Goal: Information Seeking & Learning: Learn about a topic

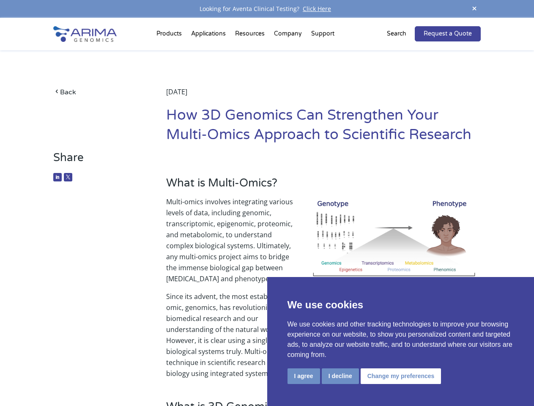
click at [267, 203] on p "Multi-omics involves integrating various levels of data, including genomic, tra…" at bounding box center [323, 243] width 314 height 95
click at [303, 376] on button "I agree" at bounding box center [303, 376] width 33 height 16
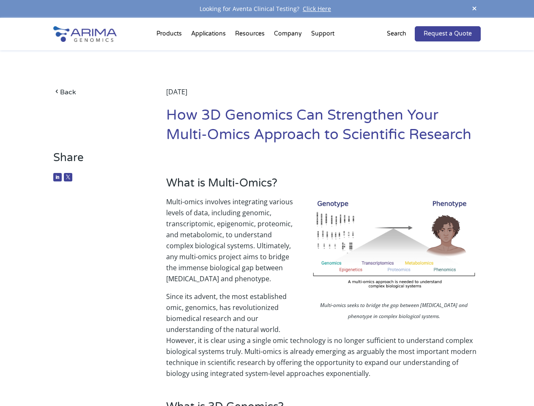
click at [340, 376] on p "Since its advent, the most established omic, genomics, has revolutionized biome…" at bounding box center [323, 335] width 314 height 88
click at [399, 376] on p "Since its advent, the most established omic, genomics, has revolutionized biome…" at bounding box center [323, 335] width 314 height 88
click at [474, 9] on span at bounding box center [474, 8] width 13 height 11
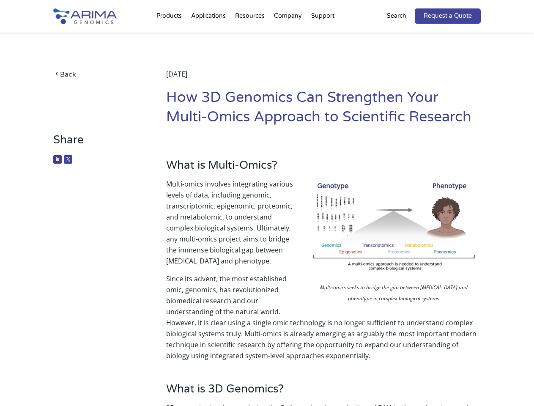
click at [267, 212] on p "Multi-omics involves integrating various levels of data, including genomic, tra…" at bounding box center [323, 225] width 314 height 95
click at [170, 35] on div "Back [DATE] How 3D Genomics Can Strengthen Your Multi-Omics Approach to Scienti…" at bounding box center [266, 83] width 427 height 101
click at [251, 35] on div "Back [DATE] How 3D Genomics Can Strengthen Your Multi-Omics Approach to Scienti…" at bounding box center [266, 83] width 427 height 101
click at [288, 35] on div "Back [DATE] How 3D Genomics Can Strengthen Your Multi-Omics Approach to Scienti…" at bounding box center [266, 83] width 427 height 101
click at [322, 35] on div "Back [DATE] How 3D Genomics Can Strengthen Your Multi-Omics Approach to Scienti…" at bounding box center [266, 83] width 427 height 101
